Goal: Information Seeking & Learning: Understand process/instructions

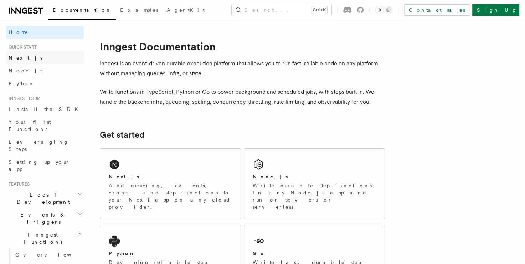
click at [9, 54] on span "Next.js" at bounding box center [26, 57] width 34 height 7
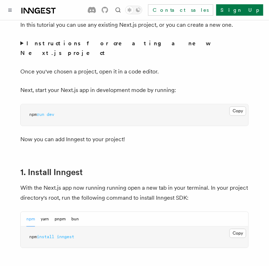
scroll to position [357, 0]
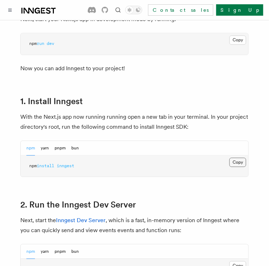
click at [240, 158] on button "Copy Copied" at bounding box center [237, 162] width 17 height 9
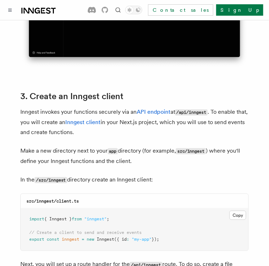
scroll to position [784, 0]
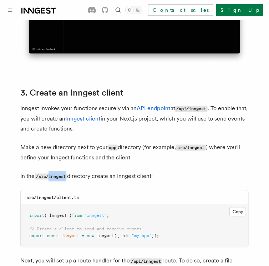
drag, startPoint x: 50, startPoint y: 159, endPoint x: 67, endPoint y: 157, distance: 17.9
click at [67, 174] on code "/src/inngest" at bounding box center [51, 177] width 32 height 6
copy code "inngest"
drag, startPoint x: 57, startPoint y: 178, endPoint x: 90, endPoint y: 175, distance: 33.3
click at [90, 190] on div "src/inngest/client.ts" at bounding box center [134, 197] width 227 height 15
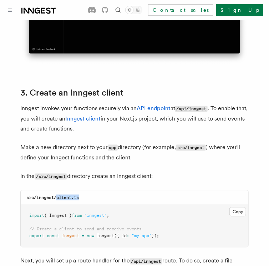
copy code "client.ts"
click at [240, 207] on button "Copy Copied" at bounding box center [237, 211] width 17 height 9
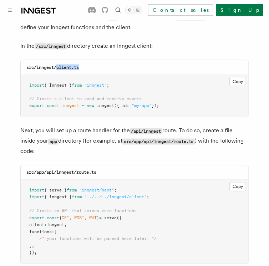
scroll to position [927, 0]
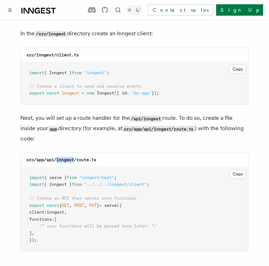
drag, startPoint x: 57, startPoint y: 140, endPoint x: 74, endPoint y: 139, distance: 17.1
click at [74, 158] on code "src/app/api/inngest/route.ts" at bounding box center [61, 160] width 70 height 5
copy code "inngest"
drag, startPoint x: 89, startPoint y: 140, endPoint x: 78, endPoint y: 140, distance: 11.4
click at [78, 158] on code "src/app/api/inngest/route.ts" at bounding box center [61, 160] width 70 height 5
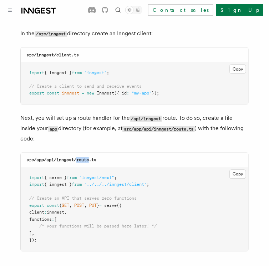
copy code "route"
click at [239, 170] on button "Copy Copied" at bounding box center [237, 174] width 17 height 9
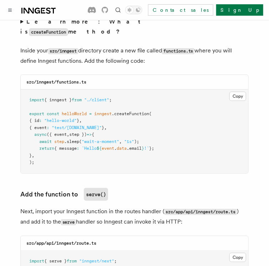
scroll to position [1284, 0]
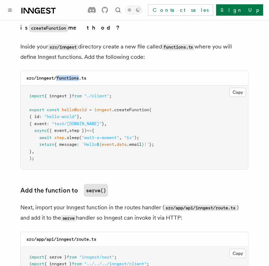
drag, startPoint x: 57, startPoint y: 48, endPoint x: 79, endPoint y: 49, distance: 22.2
click at [79, 76] on code "src/inngest/functions.ts" at bounding box center [56, 78] width 60 height 5
copy code "functions"
